Goal: Information Seeking & Learning: Learn about a topic

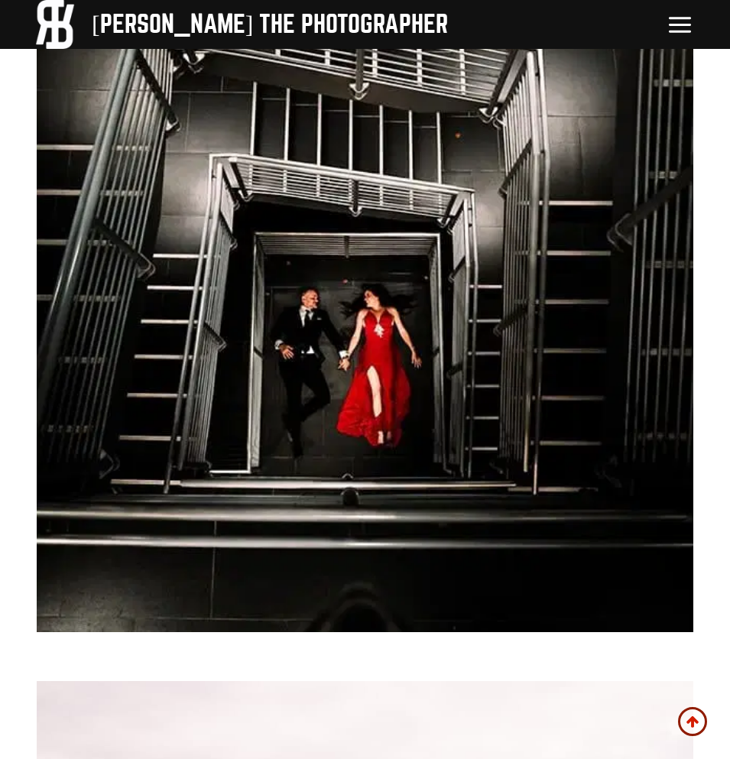
scroll to position [5499, 0]
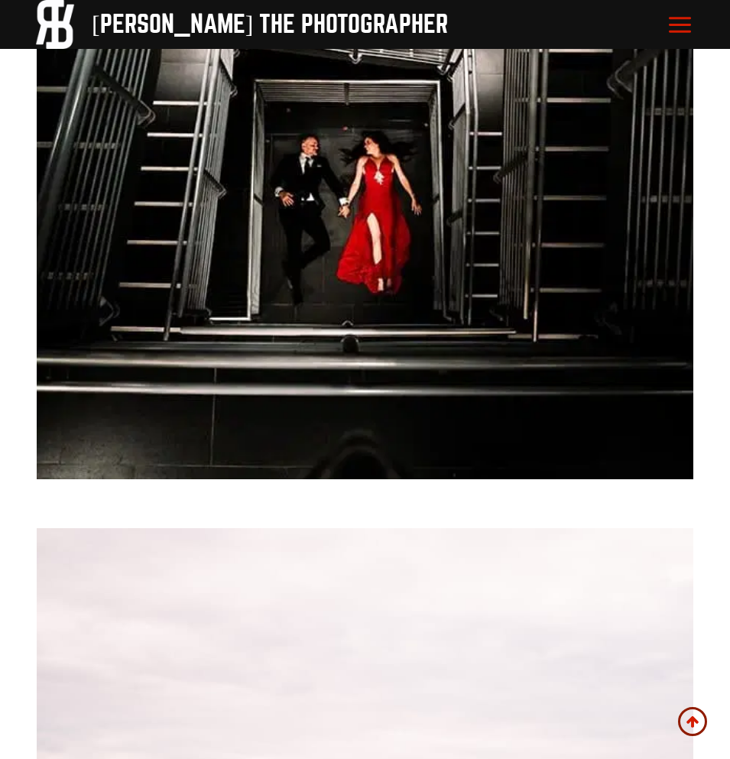
click at [691, 27] on icon "Toggle Menu" at bounding box center [679, 24] width 27 height 27
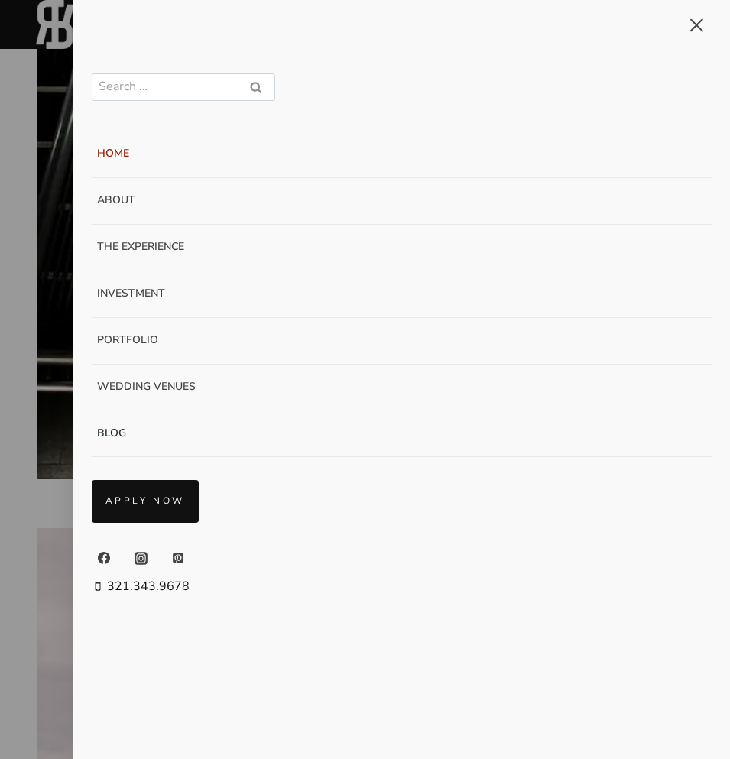
click at [108, 436] on link "Blog" at bounding box center [402, 433] width 621 height 47
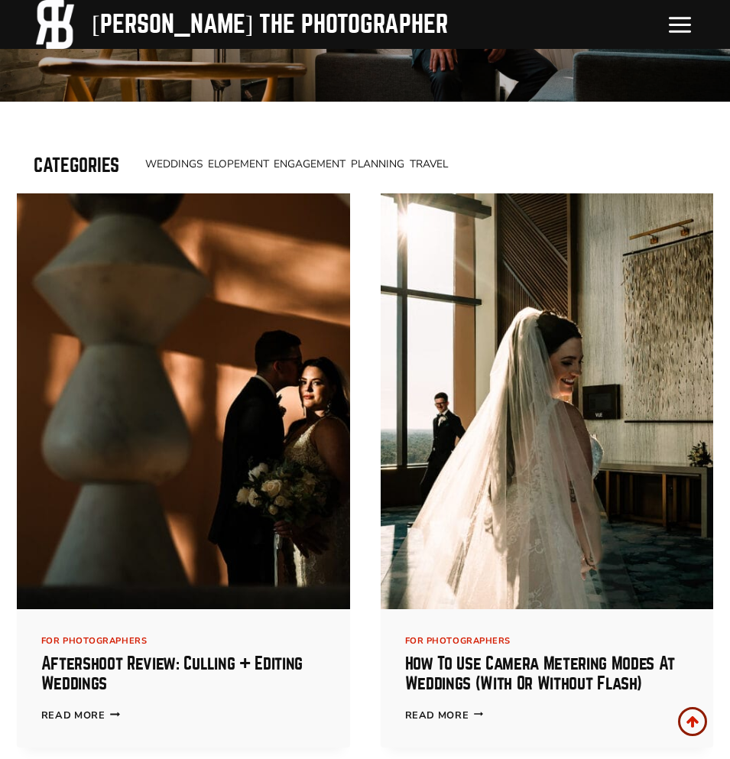
scroll to position [474, 0]
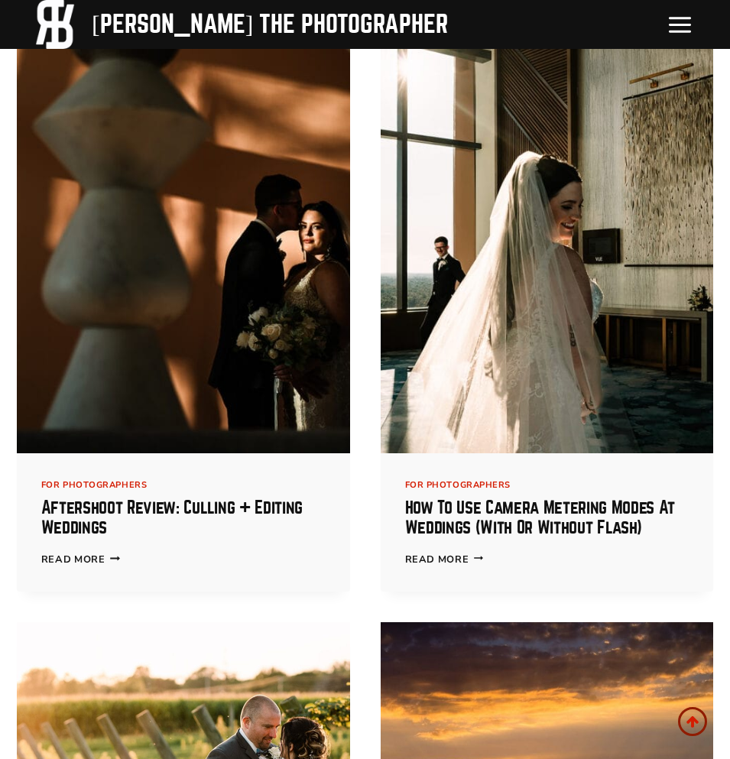
click at [543, 376] on img at bounding box center [547, 245] width 333 height 416
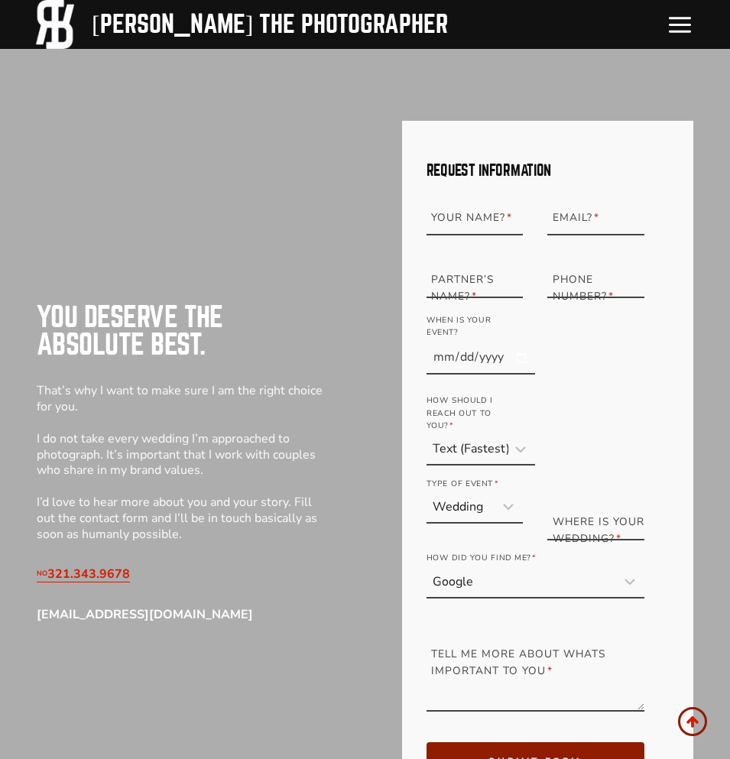
scroll to position [8524, 0]
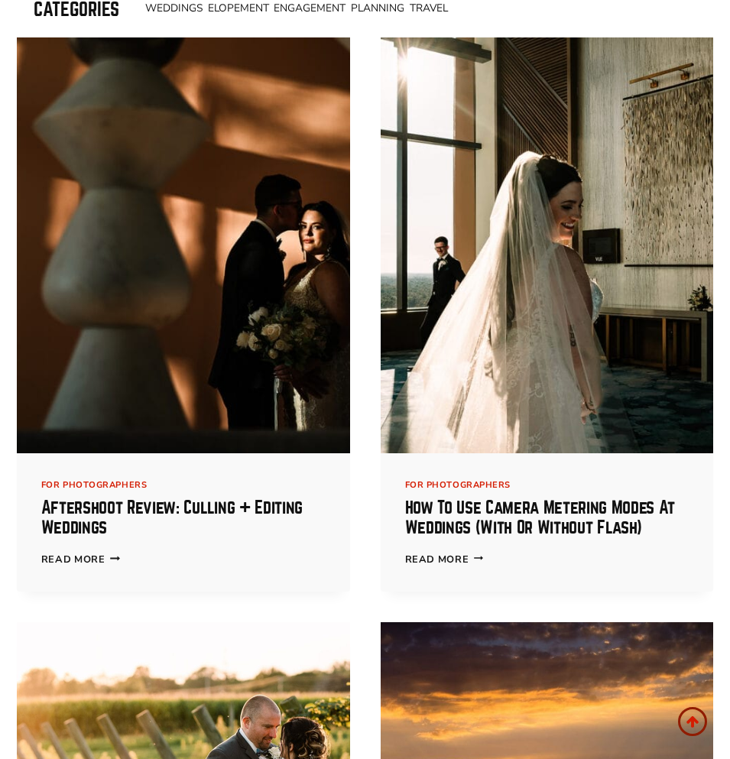
scroll to position [474, 0]
